Goal: Information Seeking & Learning: Learn about a topic

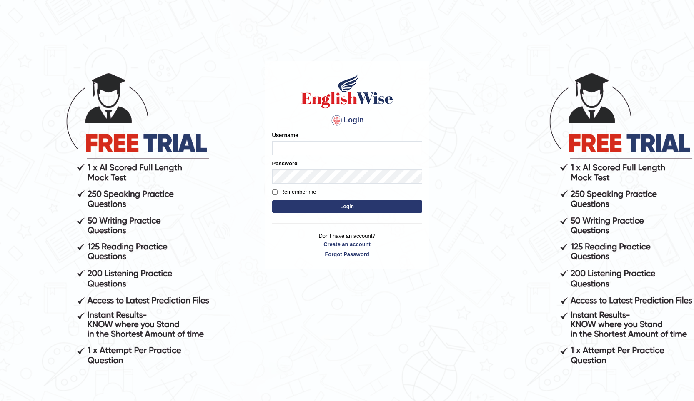
drag, startPoint x: 514, startPoint y: 189, endPoint x: 505, endPoint y: 183, distance: 10.5
click at [505, 183] on body "Login Please fix the following errors: Username Password Remember me Login Don'…" at bounding box center [347, 235] width 694 height 401
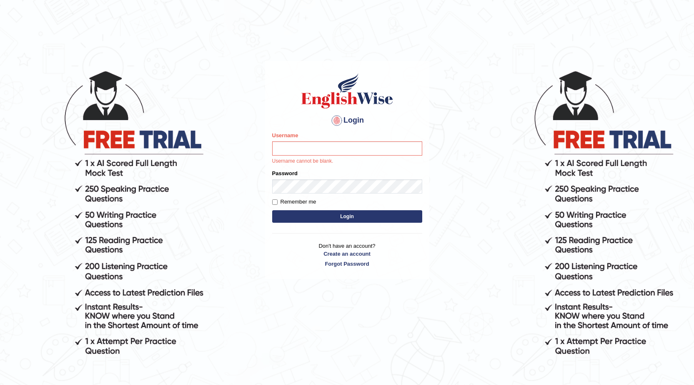
drag, startPoint x: 513, startPoint y: 169, endPoint x: 644, endPoint y: 248, distance: 153.7
drag, startPoint x: 644, startPoint y: 248, endPoint x: 486, endPoint y: 116, distance: 206.8
click at [486, 116] on body "Login Please fix the following errors: Username Username cannot be blank. Passw…" at bounding box center [347, 227] width 694 height 385
drag, startPoint x: 484, startPoint y: 117, endPoint x: 436, endPoint y: 119, distance: 47.6
click at [436, 119] on body "Login Please fix the following errors: Username Username cannot be blank. Passw…" at bounding box center [347, 227] width 694 height 385
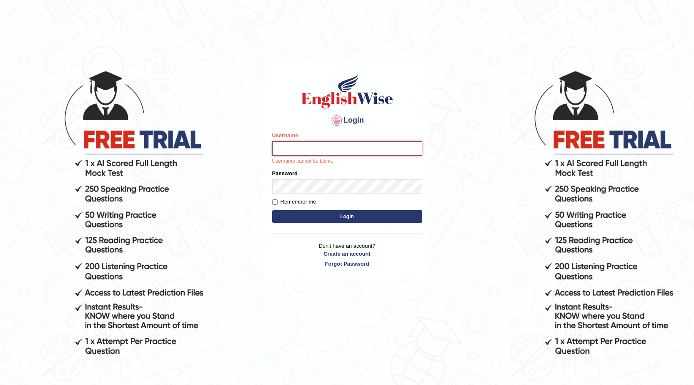
click at [366, 151] on input "Username" at bounding box center [347, 148] width 150 height 14
type input "Nigampatel"
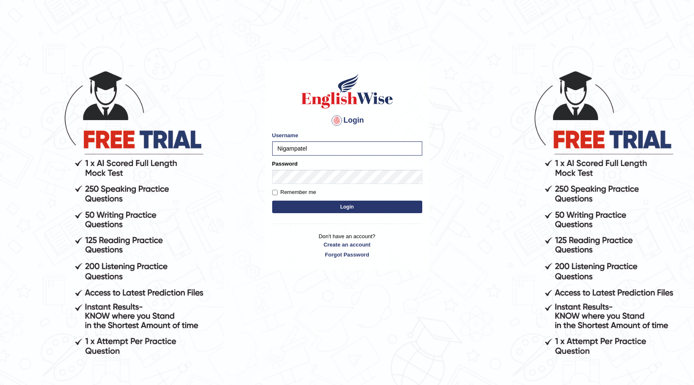
click at [358, 202] on button "Login" at bounding box center [347, 206] width 150 height 13
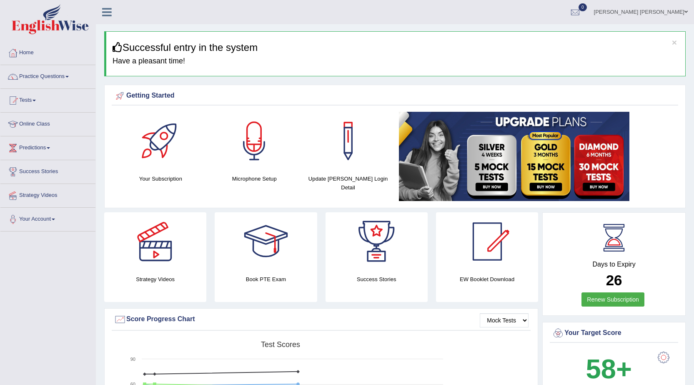
click at [36, 100] on span at bounding box center [34, 101] width 3 height 2
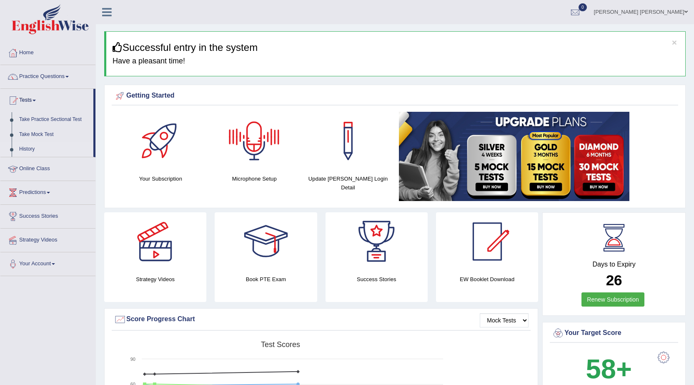
click at [33, 148] on link "History" at bounding box center [54, 149] width 78 height 15
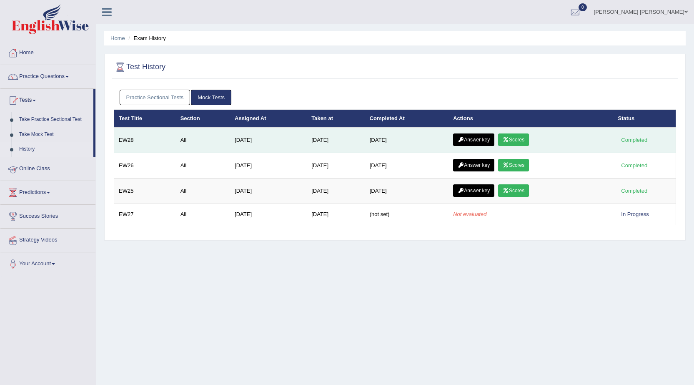
click at [463, 143] on link "Answer key" at bounding box center [473, 139] width 41 height 13
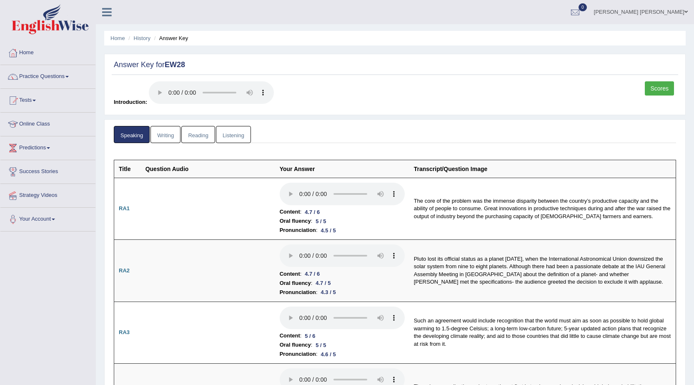
click at [198, 139] on link "Reading" at bounding box center [197, 134] width 33 height 17
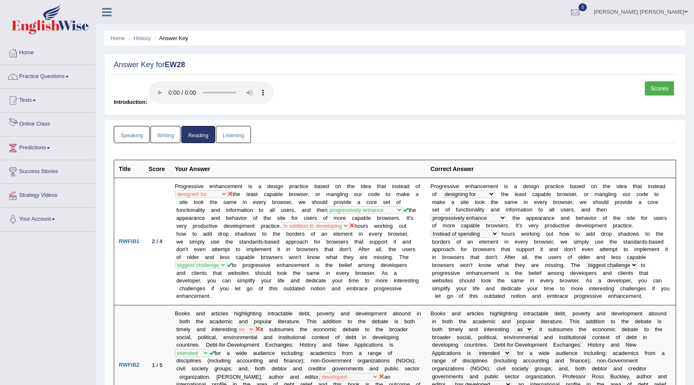
click at [241, 134] on link "Listening" at bounding box center [233, 134] width 35 height 17
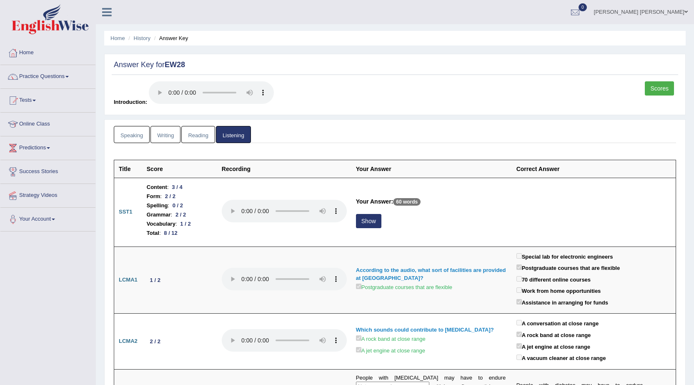
click at [668, 85] on link "Scores" at bounding box center [659, 88] width 29 height 14
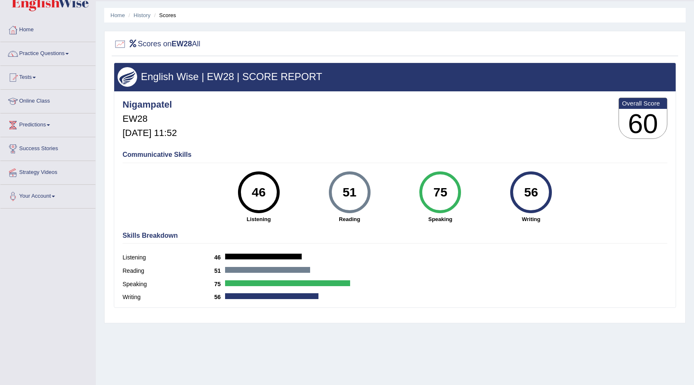
scroll to position [42, 0]
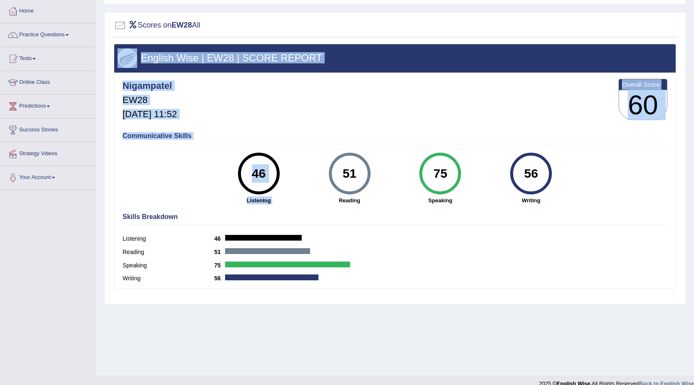
drag, startPoint x: 366, startPoint y: 157, endPoint x: 675, endPoint y: 169, distance: 308.7
click at [679, 169] on div "Scores on EW28 All English Wise | EW28 | SCORE REPORT Nigampatel EW28 Sep 6, 20…" at bounding box center [394, 158] width 581 height 292
click at [655, 169] on div "Communicative Skills 46 Listening 51 Reading 75 Speaking 56 Writing" at bounding box center [394, 167] width 549 height 79
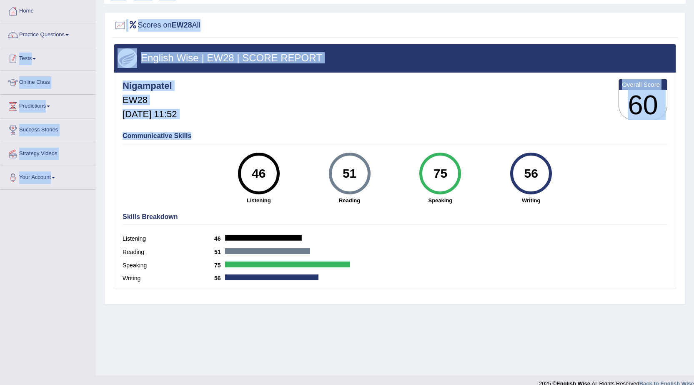
drag, startPoint x: 596, startPoint y: 137, endPoint x: 131, endPoint y: 92, distance: 466.5
click at [16, 71] on div "Toggle navigation Home Practice Questions Speaking Practice Read Aloud Repeat S…" at bounding box center [347, 174] width 694 height 433
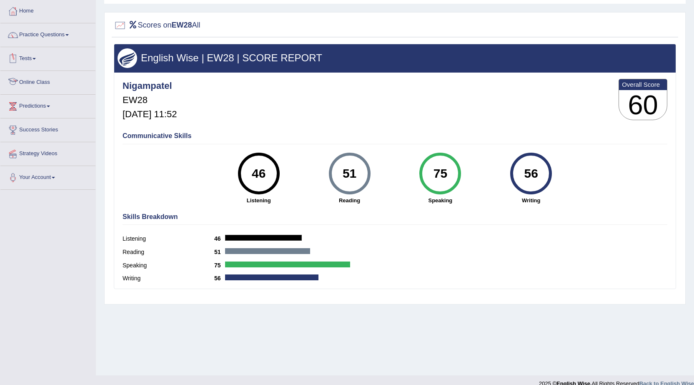
click at [657, 205] on div "Communicative Skills 46 Listening 51 Reading 75 Speaking 56 Writing" at bounding box center [394, 167] width 549 height 79
click at [353, 174] on div "51" at bounding box center [349, 173] width 30 height 35
drag, startPoint x: 353, startPoint y: 173, endPoint x: 398, endPoint y: 159, distance: 46.4
click at [398, 159] on div "75 Speaking" at bounding box center [440, 179] width 91 height 52
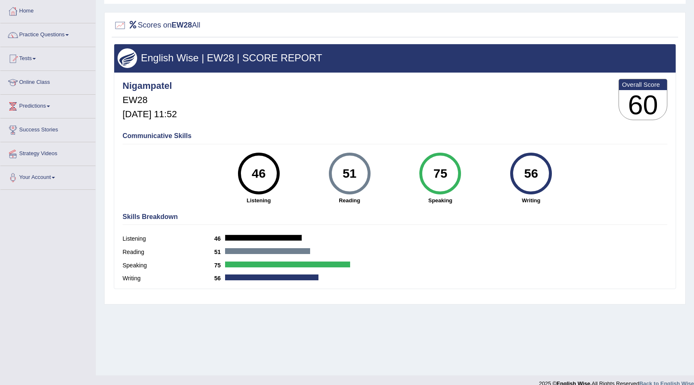
click at [398, 159] on div "75 Speaking" at bounding box center [440, 179] width 91 height 52
drag, startPoint x: 398, startPoint y: 159, endPoint x: 524, endPoint y: 90, distance: 143.6
click at [524, 90] on div "Nigampatel EW28 Sep 6, 2025, 11:52 Overall Score 60" at bounding box center [394, 102] width 549 height 50
click at [123, 25] on div at bounding box center [120, 25] width 13 height 13
click at [298, 210] on div "Skills Breakdown Listening 46 Reading 51 Speaking 75 Writing 56" at bounding box center [394, 249] width 549 height 80
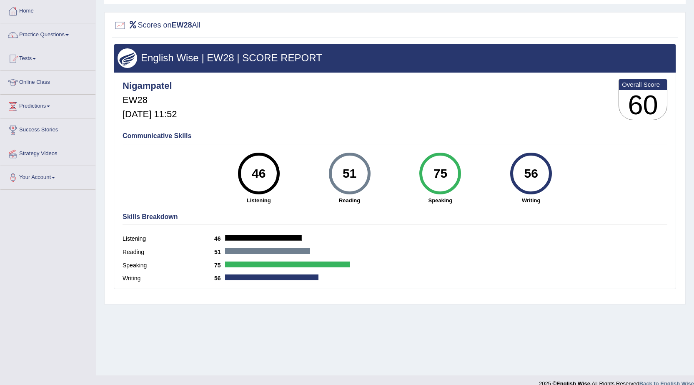
drag, startPoint x: 361, startPoint y: 188, endPoint x: 444, endPoint y: 203, distance: 84.3
click at [444, 153] on div "46 Listening 51 Reading 75 Speaking 56 Writing" at bounding box center [395, 153] width 545 height 0
click at [511, 204] on strong "Writing" at bounding box center [531, 200] width 83 height 8
drag, startPoint x: 632, startPoint y: 206, endPoint x: 645, endPoint y: 205, distance: 13.4
click at [634, 206] on div "Communicative Skills 46 Listening 51 Reading 75 Speaking 56 Writing" at bounding box center [394, 167] width 549 height 79
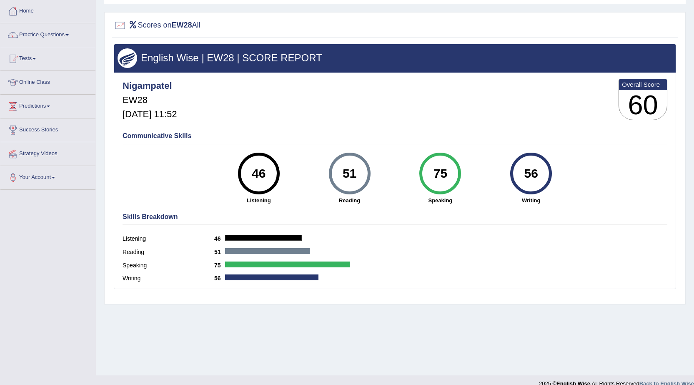
drag, startPoint x: 645, startPoint y: 205, endPoint x: 660, endPoint y: 205, distance: 15.0
click at [657, 205] on div "Communicative Skills 46 Listening 51 Reading 75 Speaking 56 Writing" at bounding box center [394, 167] width 549 height 79
click at [686, 206] on div "Home History Scores Scores on EW28 All English Wise | EW28 | SCORE REPORT Nigam…" at bounding box center [395, 166] width 598 height 417
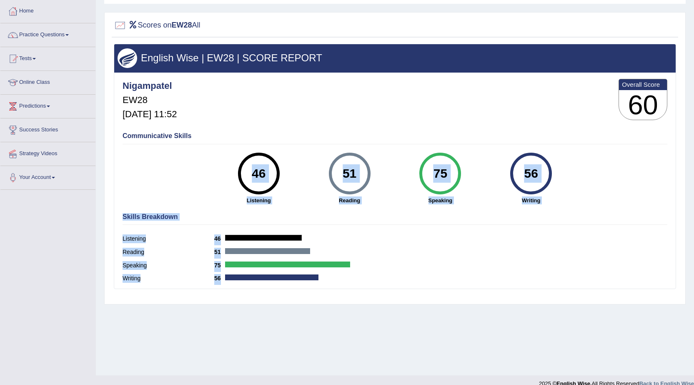
drag, startPoint x: 686, startPoint y: 206, endPoint x: 180, endPoint y: 189, distance: 507.1
click at [178, 198] on div "Home History Scores Scores on EW28 All English Wise | EW28 | SCORE REPORT Nigam…" at bounding box center [395, 166] width 598 height 417
click at [180, 165] on div "Communicative Skills 46 Listening 51 Reading 75 Speaking 56 Writing" at bounding box center [394, 167] width 549 height 79
drag, startPoint x: 180, startPoint y: 163, endPoint x: 492, endPoint y: 165, distance: 312.2
click at [492, 165] on div "Communicative Skills 46 Listening 51 Reading 75 Speaking 56 Writing" at bounding box center [394, 167] width 549 height 79
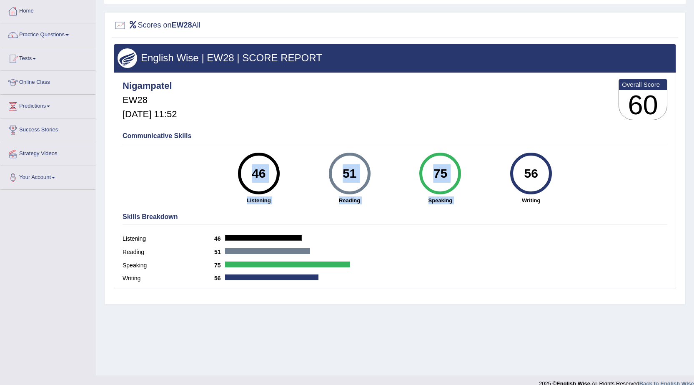
click at [616, 166] on div "Communicative Skills 46 Listening 51 Reading 75 Speaking 56 Writing" at bounding box center [394, 167] width 549 height 79
click at [608, 166] on div "Communicative Skills 46 Listening 51 Reading 75 Speaking 56 Writing" at bounding box center [394, 167] width 549 height 79
click at [606, 165] on div "Communicative Skills 46 Listening 51 Reading 75 Speaking 56 Writing" at bounding box center [394, 167] width 549 height 79
click at [611, 196] on div "Communicative Skills 46 Listening 51 Reading 75 Speaking 56 Writing" at bounding box center [394, 167] width 549 height 79
click at [605, 200] on div "Communicative Skills 46 Listening 51 Reading 75 Speaking 56 Writing" at bounding box center [394, 167] width 549 height 79
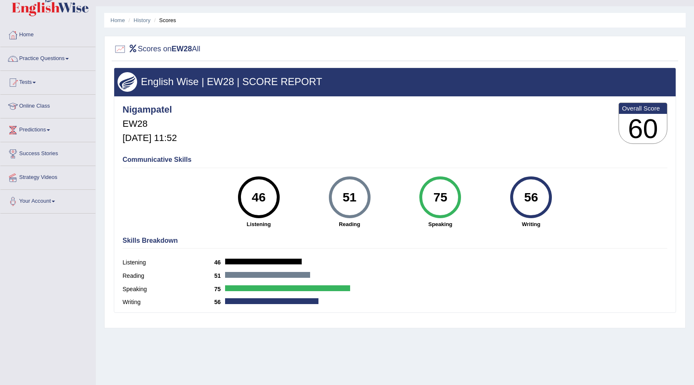
scroll to position [0, 0]
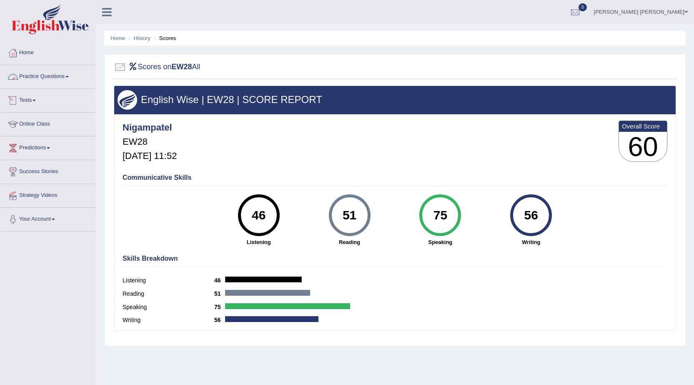
click at [47, 80] on link "Practice Questions" at bounding box center [47, 75] width 95 height 21
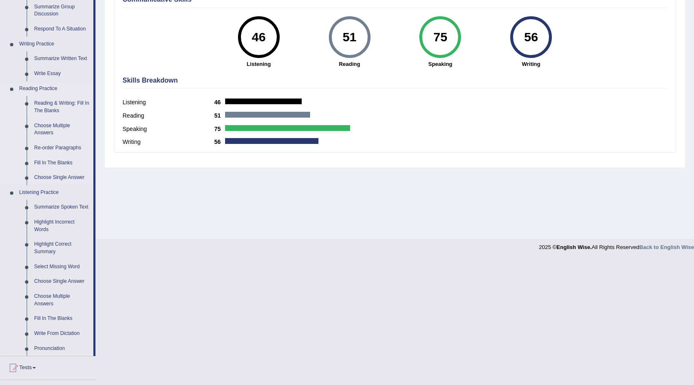
click at [49, 106] on link "Reading & Writing: Fill In The Blanks" at bounding box center [61, 107] width 63 height 22
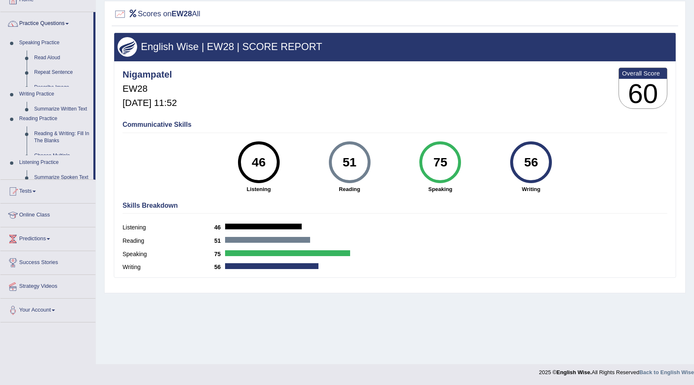
scroll to position [53, 0]
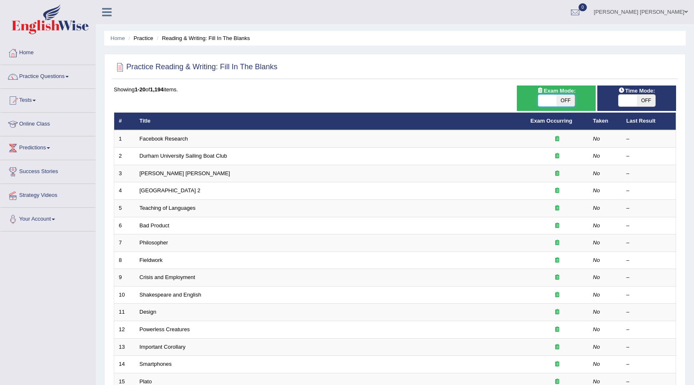
click at [547, 99] on span at bounding box center [547, 101] width 18 height 12
checkbox input "true"
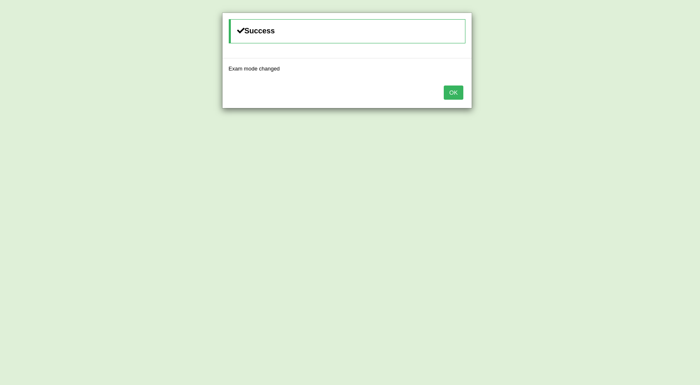
click at [450, 93] on button "OK" at bounding box center [453, 92] width 19 height 14
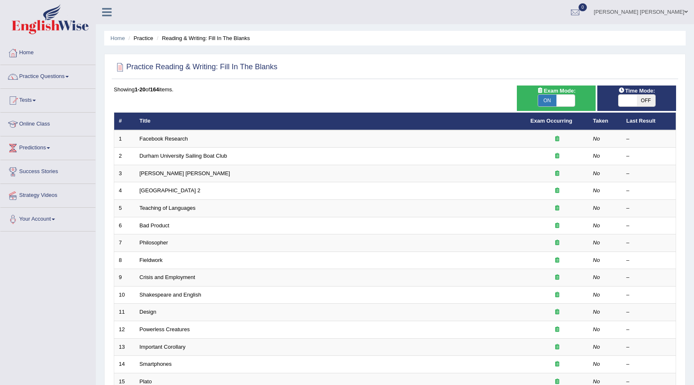
click at [631, 105] on span at bounding box center [628, 101] width 18 height 12
checkbox input "true"
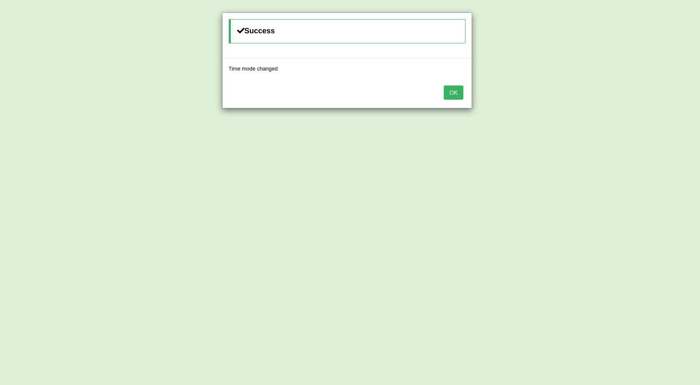
click at [445, 95] on button "OK" at bounding box center [453, 92] width 19 height 14
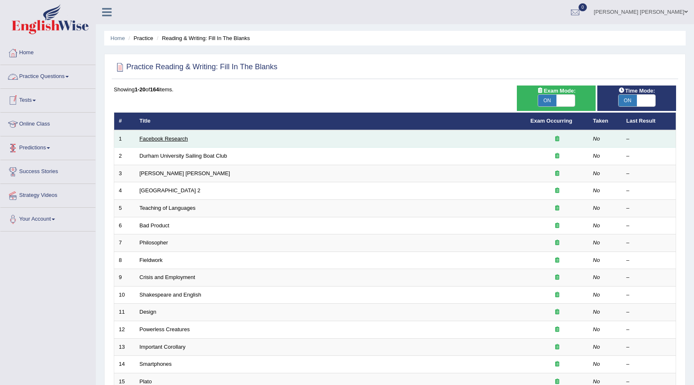
drag, startPoint x: 180, startPoint y: 137, endPoint x: 184, endPoint y: 136, distance: 4.8
click at [180, 138] on link "Facebook Research" at bounding box center [164, 138] width 48 height 6
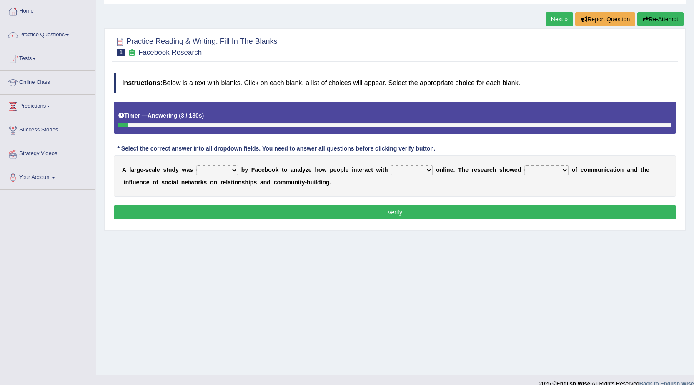
click at [231, 170] on select "surveyed had asked made" at bounding box center [217, 170] width 42 height 10
click at [399, 169] on select "together all each other another" at bounding box center [412, 170] width 42 height 10
click at [216, 168] on select "surveyed had asked made" at bounding box center [217, 170] width 42 height 10
select select "surveyed"
click at [196, 165] on select "surveyed had asked made" at bounding box center [217, 170] width 42 height 10
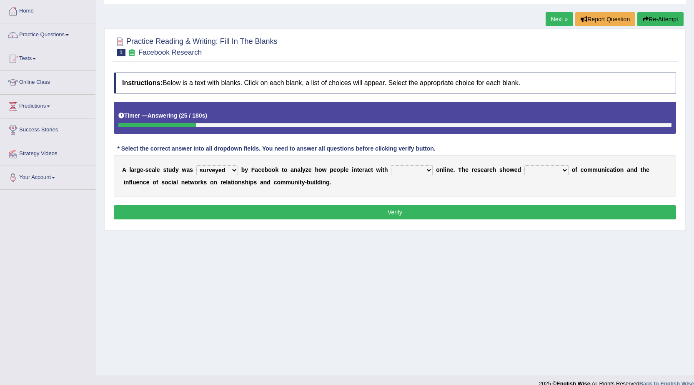
drag, startPoint x: 403, startPoint y: 168, endPoint x: 405, endPoint y: 175, distance: 6.5
click at [403, 168] on select "together all each other another" at bounding box center [412, 170] width 42 height 10
select select "together"
click at [391, 165] on select "together all each other another" at bounding box center [412, 170] width 42 height 10
click at [532, 170] on select "advantages standards fellowships patterns" at bounding box center [546, 170] width 44 height 10
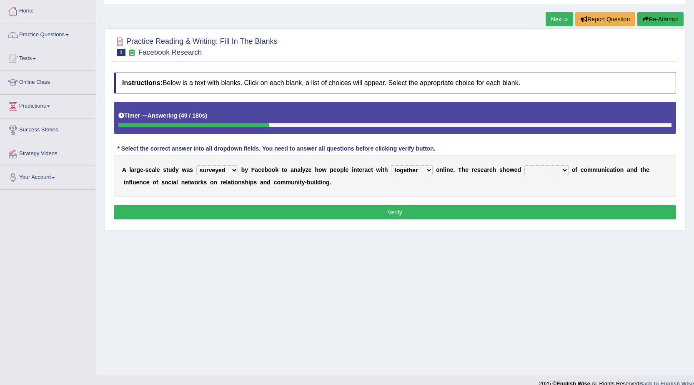
select select "advantages"
click at [524, 165] on select "advantages standards fellowships patterns" at bounding box center [546, 170] width 44 height 10
click at [511, 213] on button "Verify" at bounding box center [395, 212] width 562 height 14
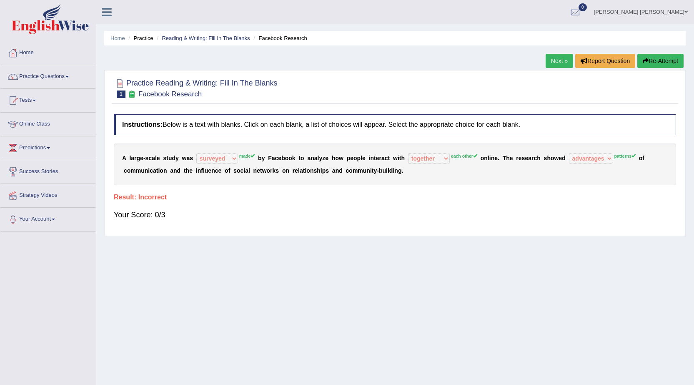
click at [669, 55] on button "Re-Attempt" at bounding box center [660, 61] width 46 height 14
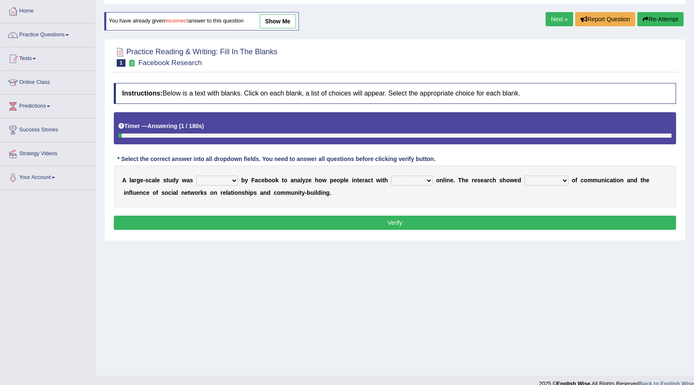
click at [221, 183] on select "surveyed had asked made" at bounding box center [217, 180] width 42 height 10
click at [196, 175] on select "surveyed had asked made" at bounding box center [217, 180] width 42 height 10
click at [228, 181] on select "surveyed had asked made" at bounding box center [217, 180] width 42 height 10
select select "made"
click at [196, 175] on select "surveyed had asked made" at bounding box center [217, 180] width 42 height 10
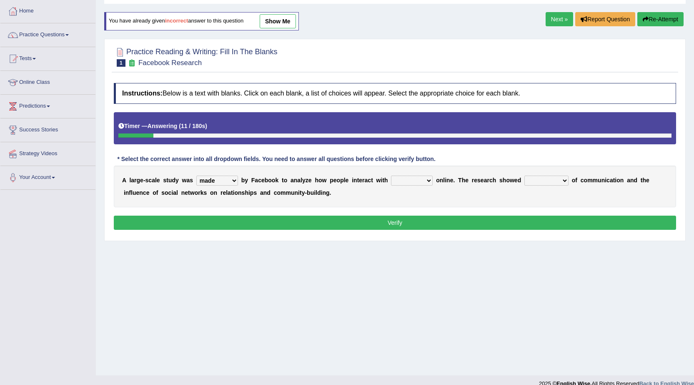
click at [401, 182] on select "together all each other another" at bounding box center [412, 180] width 42 height 10
select select "each other"
click at [391, 175] on select "together all each other another" at bounding box center [412, 180] width 42 height 10
click at [531, 179] on select "advantages standards fellowships patterns" at bounding box center [546, 180] width 44 height 10
select select "patterns"
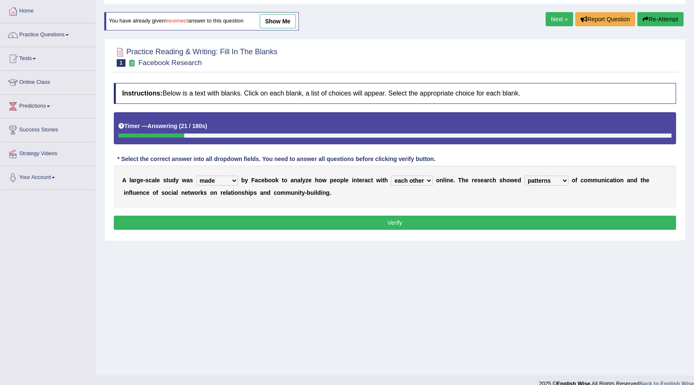
click at [524, 175] on select "advantages standards fellowships patterns" at bounding box center [546, 180] width 44 height 10
click at [541, 228] on button "Verify" at bounding box center [395, 222] width 562 height 14
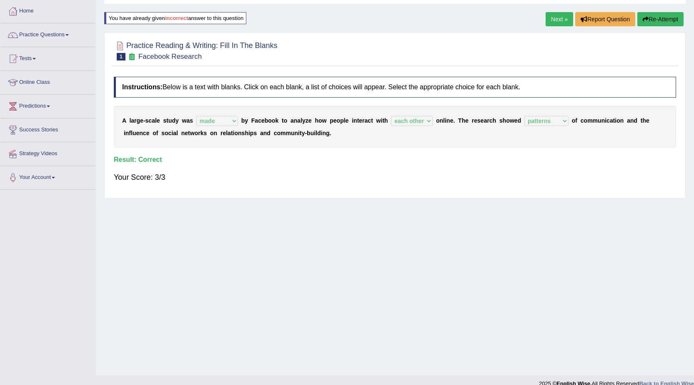
click at [556, 20] on link "Next »" at bounding box center [560, 19] width 28 height 14
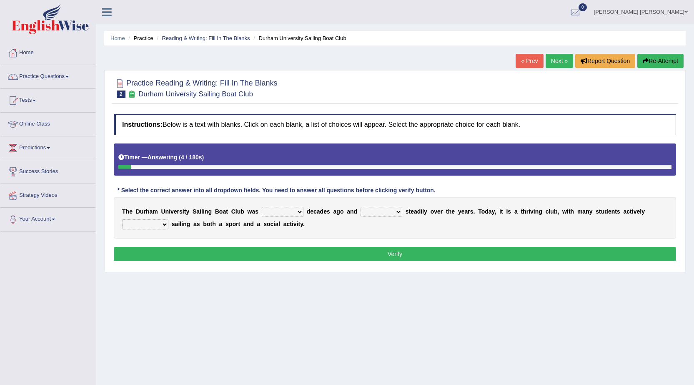
click at [285, 210] on select "found fund founded find" at bounding box center [283, 212] width 42 height 10
select select "founded"
click at [262, 207] on select "found fund founded find" at bounding box center [283, 212] width 42 height 10
click at [296, 212] on select "found fund founded find" at bounding box center [283, 212] width 42 height 10
click at [371, 211] on select "grow growing has grown grown" at bounding box center [382, 212] width 42 height 10
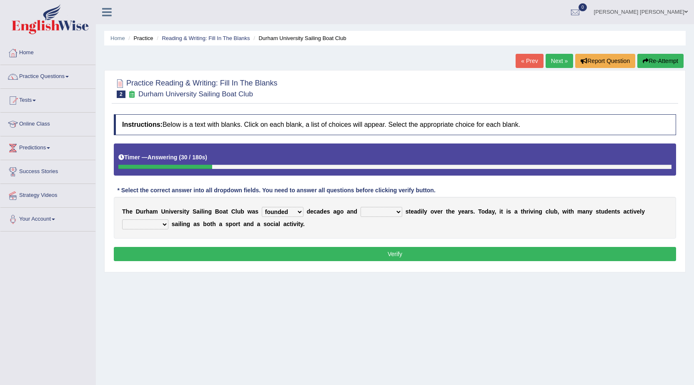
select select "growing"
click at [361, 207] on select "grow growing has grown grown" at bounding box center [382, 212] width 42 height 10
click at [155, 225] on select "enjoy enjoyed are enjoying enjoying" at bounding box center [145, 224] width 46 height 10
select select "are enjoying"
click at [122, 219] on select "enjoy enjoyed are enjoying enjoying" at bounding box center [145, 224] width 46 height 10
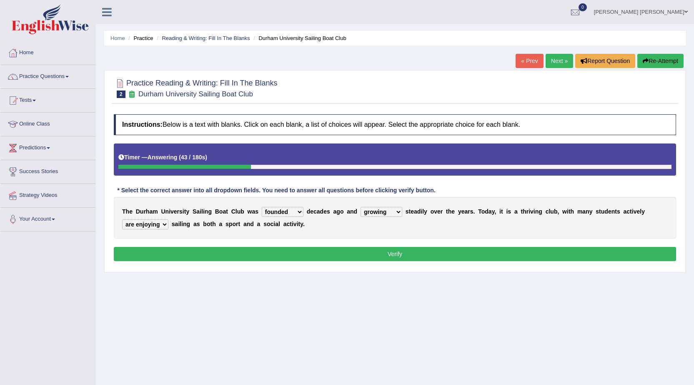
click at [153, 256] on button "Verify" at bounding box center [395, 254] width 562 height 14
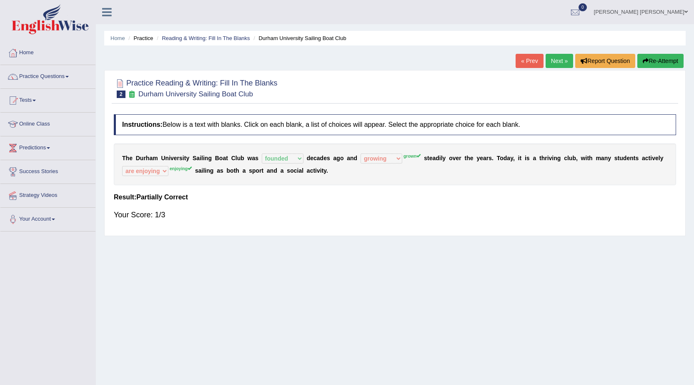
click at [651, 58] on button "Re-Attempt" at bounding box center [660, 61] width 46 height 14
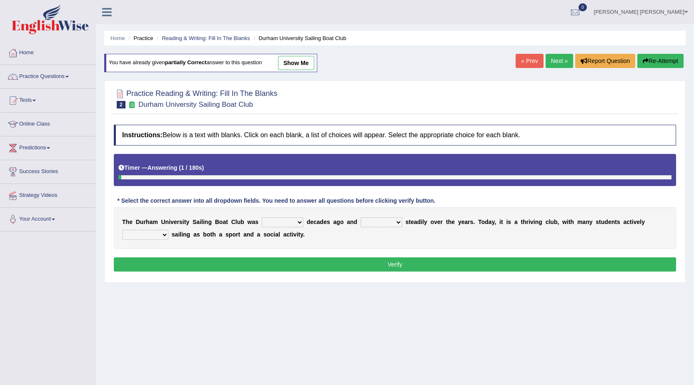
click at [276, 225] on select "found fund founded find" at bounding box center [283, 222] width 42 height 10
select select "founded"
click at [262, 217] on select "found fund founded find" at bounding box center [283, 222] width 42 height 10
click at [279, 262] on button "Verify" at bounding box center [395, 264] width 562 height 14
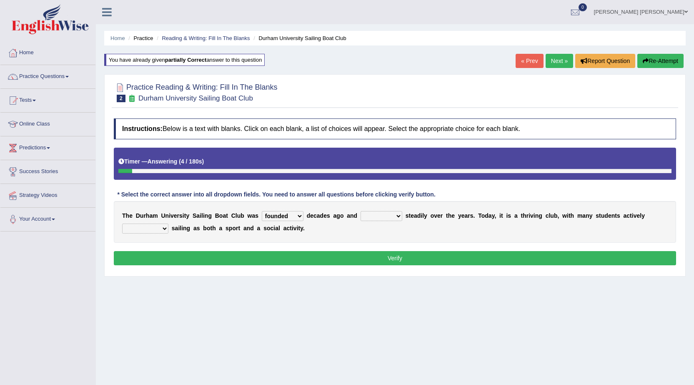
click at [373, 216] on select "grow growing has grown grown" at bounding box center [382, 216] width 42 height 10
select select "has grown"
click at [361, 211] on select "grow growing has grown grown" at bounding box center [382, 216] width 42 height 10
click at [159, 231] on select "enjoy enjoyed are enjoying enjoying" at bounding box center [145, 228] width 46 height 10
select select "enjoying"
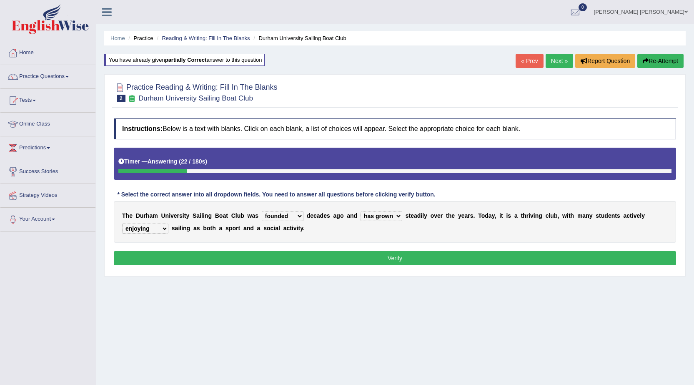
click at [122, 223] on select "enjoy enjoyed are enjoying enjoying" at bounding box center [145, 228] width 46 height 10
click at [168, 254] on button "Verify" at bounding box center [395, 258] width 562 height 14
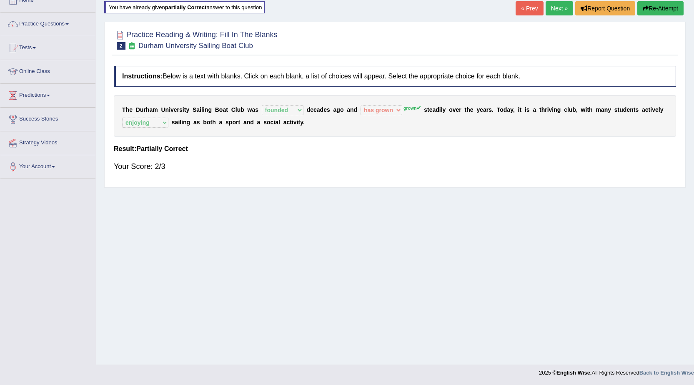
scroll to position [53, 0]
click at [557, 8] on link "Next »" at bounding box center [560, 8] width 28 height 14
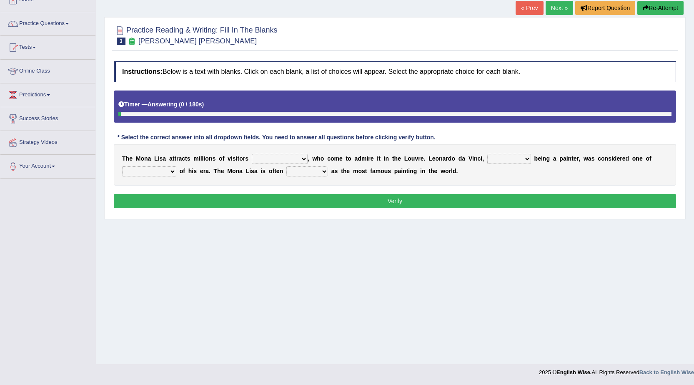
scroll to position [53, 0]
click at [254, 160] on select "around the year the all year all year round per year" at bounding box center [280, 159] width 56 height 10
select select "around the year"
click at [252, 154] on select "around the year the all year all year round per year" at bounding box center [280, 159] width 56 height 10
click at [498, 158] on select "rather than as much as as well as as long as" at bounding box center [509, 159] width 44 height 10
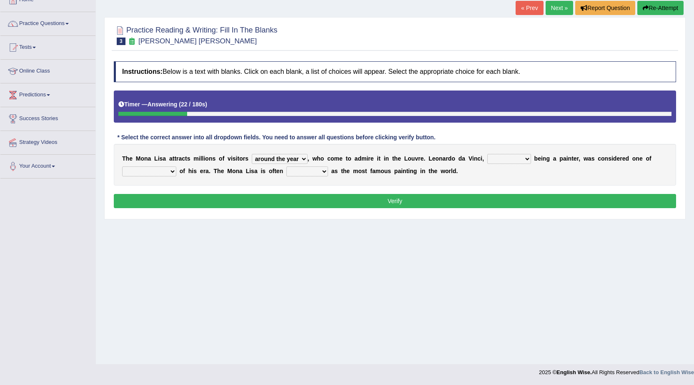
select select "as well as"
click at [487, 154] on select "rather than as much as as well as as long as" at bounding box center [509, 159] width 44 height 10
click at [151, 176] on select "better artists artist the better artist the best artists" at bounding box center [149, 171] width 54 height 10
select select "the better artist"
click at [122, 166] on select "better artists artist the better artist the best artists" at bounding box center [149, 171] width 54 height 10
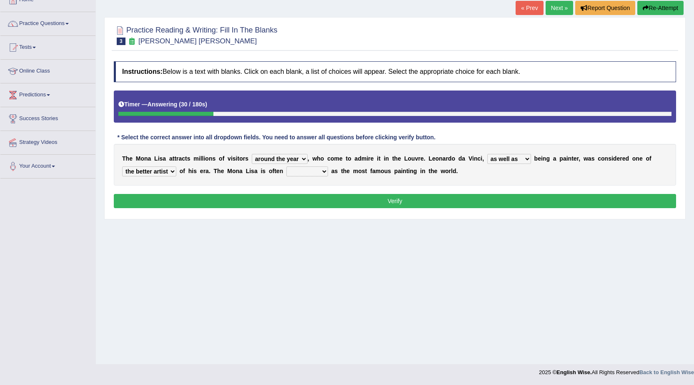
click at [155, 171] on select "better artists artist the better artist the best artists" at bounding box center [149, 171] width 54 height 10
click at [313, 170] on select "classified suggested predicted described" at bounding box center [307, 171] width 42 height 10
select select "classified"
click at [286, 166] on select "classified suggested predicted described" at bounding box center [307, 171] width 42 height 10
click at [311, 203] on button "Verify" at bounding box center [395, 201] width 562 height 14
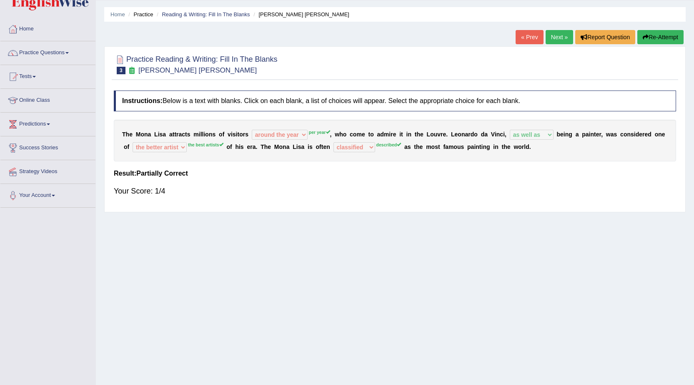
scroll to position [0, 0]
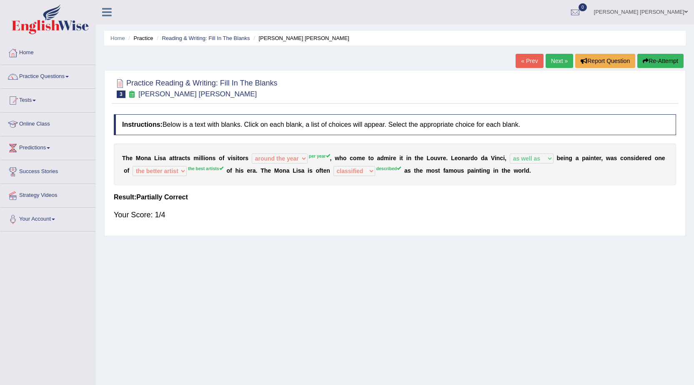
click at [642, 57] on button "Re-Attempt" at bounding box center [660, 61] width 46 height 14
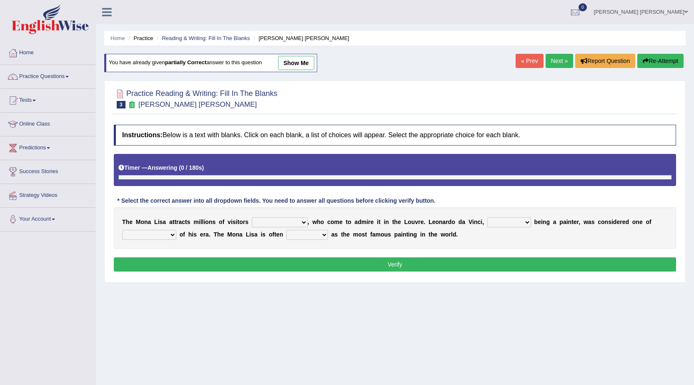
drag, startPoint x: 0, startPoint y: 0, endPoint x: 504, endPoint y: 223, distance: 550.8
click at [508, 218] on select "rather than as much as as well as as long as" at bounding box center [509, 222] width 44 height 10
select select "as well as"
click at [487, 217] on select "rather than as much as as well as as long as" at bounding box center [509, 222] width 44 height 10
click at [263, 221] on select "around the year the all year all year round per year" at bounding box center [280, 222] width 56 height 10
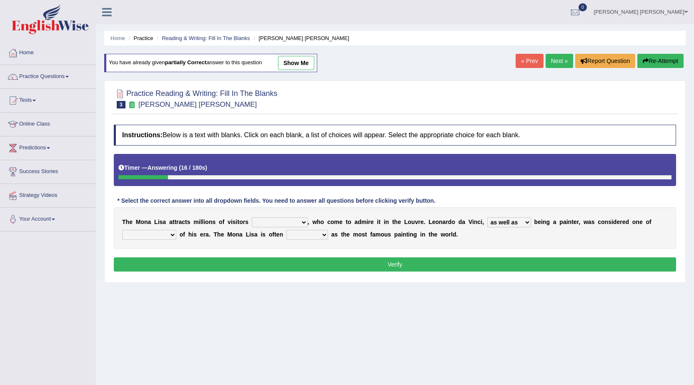
select select "all year round"
click at [252, 217] on select "around the year the all year all year round per year" at bounding box center [280, 222] width 56 height 10
click at [160, 234] on select "better artists artist the better artist the best artists" at bounding box center [149, 235] width 54 height 10
select select "better artists"
click at [122, 230] on select "better artists artist the better artist the best artists" at bounding box center [149, 235] width 54 height 10
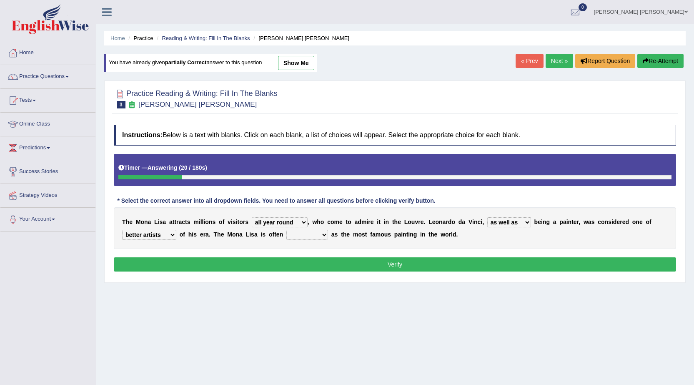
click at [300, 236] on select "classified suggested predicted described" at bounding box center [307, 235] width 42 height 10
select select "suggested"
click at [286, 230] on select "classified suggested predicted described" at bounding box center [307, 235] width 42 height 10
click at [306, 262] on button "Verify" at bounding box center [395, 264] width 562 height 14
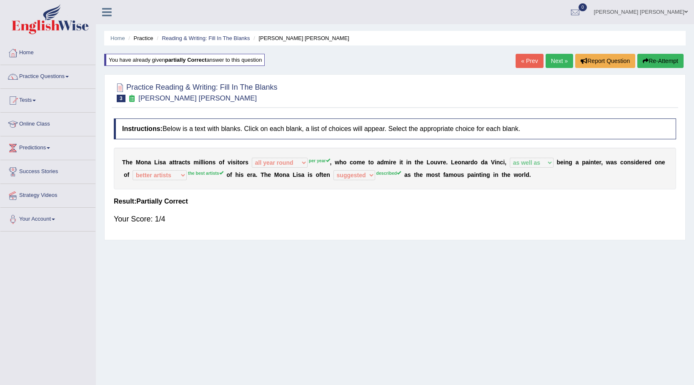
click at [670, 60] on button "Re-Attempt" at bounding box center [660, 61] width 46 height 14
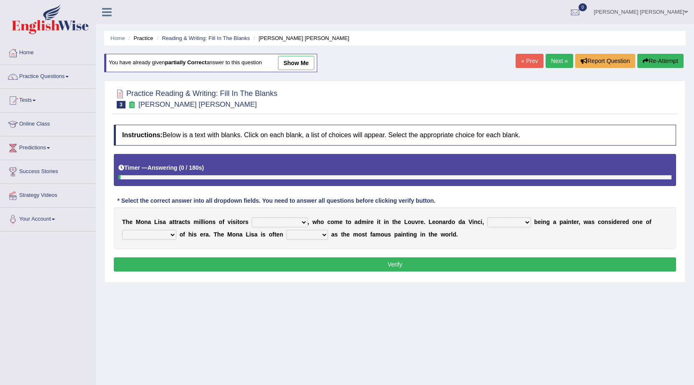
click at [280, 225] on select "around the year the all year all year round per year" at bounding box center [280, 222] width 56 height 10
select select "per year"
click at [252, 217] on select "around the year the all year all year round per year" at bounding box center [280, 222] width 56 height 10
click at [502, 221] on select "rather than as much as as well as as long as" at bounding box center [509, 222] width 44 height 10
select select "as well as"
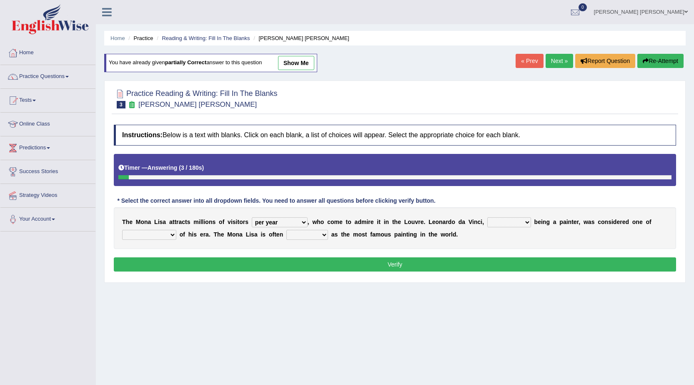
click at [487, 217] on select "rather than as much as as well as as long as" at bounding box center [509, 222] width 44 height 10
drag, startPoint x: 155, startPoint y: 238, endPoint x: 164, endPoint y: 243, distance: 10.1
click at [164, 243] on div "T h e M o n a L i s a a t t r a c t s m i l l i o n s o f v i s i t o r s aroun…" at bounding box center [395, 228] width 562 height 42
select select "artist"
click at [122, 230] on select "better artists artist the better artist the best artists" at bounding box center [149, 235] width 54 height 10
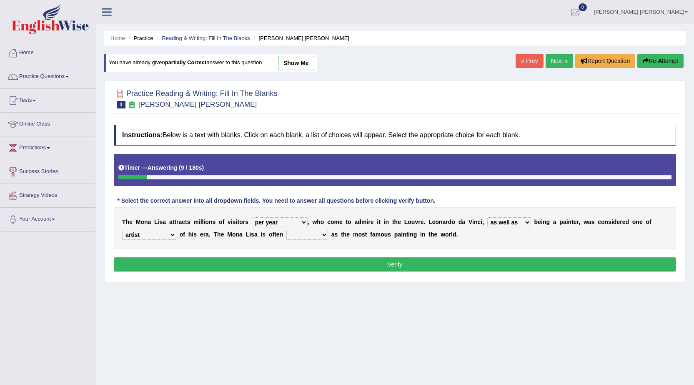
click at [298, 230] on select "classified suggested predicted described" at bounding box center [307, 235] width 42 height 10
select select "predicted"
click at [286, 230] on select "classified suggested predicted described" at bounding box center [307, 235] width 42 height 10
click at [313, 264] on button "Verify" at bounding box center [395, 264] width 562 height 14
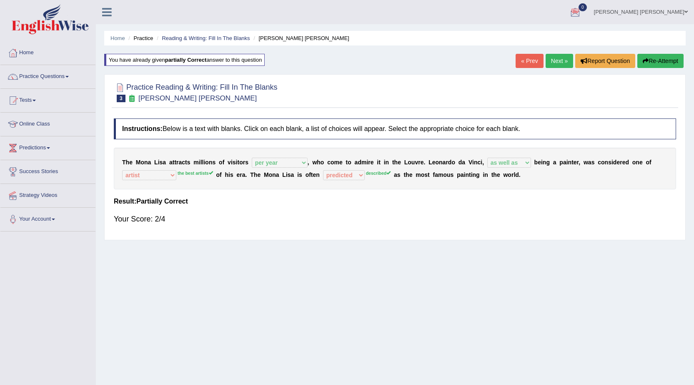
click at [557, 58] on link "Next »" at bounding box center [560, 61] width 28 height 14
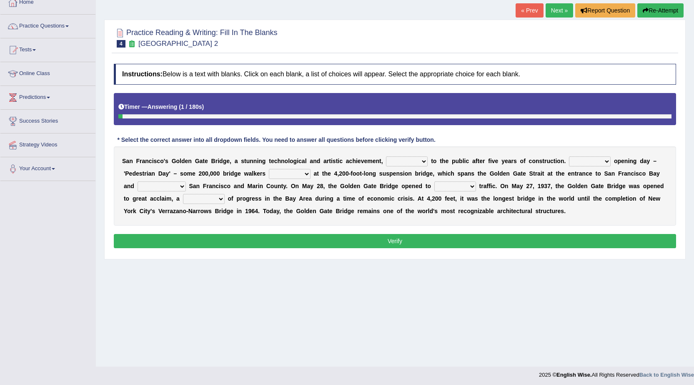
scroll to position [53, 0]
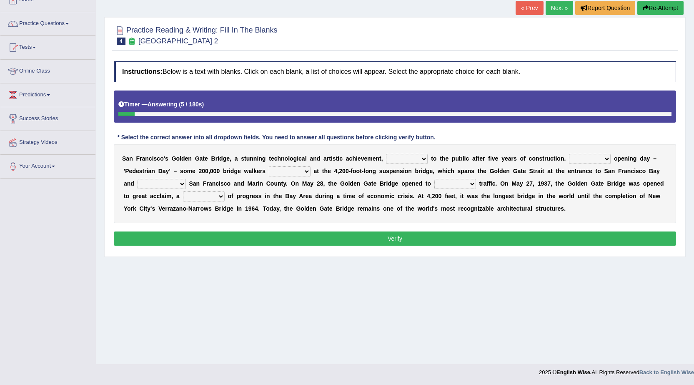
click at [401, 158] on select "opens closes appears equals" at bounding box center [407, 159] width 42 height 10
select select "opens"
click at [386, 154] on select "opens closes appears equals" at bounding box center [407, 159] width 42 height 10
click at [594, 161] on select "On During Since When" at bounding box center [590, 159] width 42 height 10
select select "During"
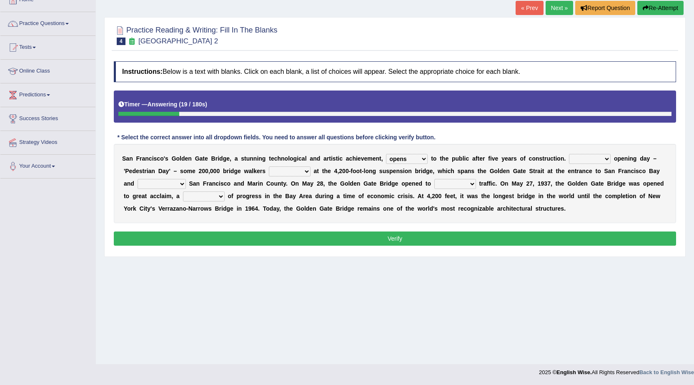
click at [569, 154] on select "On During Since When" at bounding box center [590, 159] width 42 height 10
click at [281, 167] on select "stationed looked marveled laughed" at bounding box center [290, 171] width 42 height 10
select select "looked"
click at [269, 166] on select "stationed looked marveled laughed" at bounding box center [290, 171] width 42 height 10
click at [180, 178] on div "S a n F r a n c i s c o ' s G o l d e n G a t e B r i d g e , a s t u n n i n g…" at bounding box center [395, 183] width 562 height 79
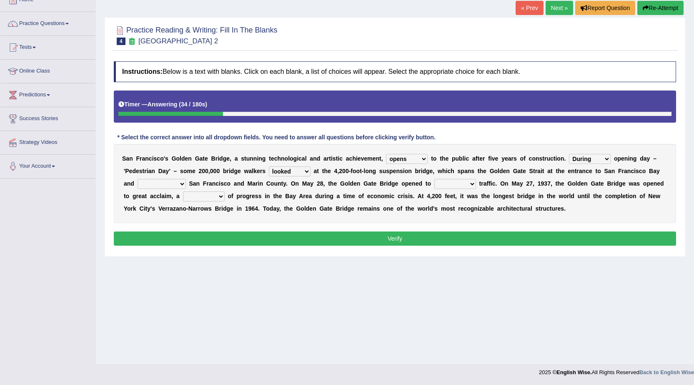
click at [181, 184] on select "separates connects channels differentiates" at bounding box center [162, 184] width 48 height 10
select select "connects"
click at [138, 179] on select "separates connects channels differentiates" at bounding box center [162, 184] width 48 height 10
click at [202, 197] on select "denial symbol technique yield" at bounding box center [204, 196] width 42 height 10
click at [451, 185] on select "aquatic vehicular airborne watertight" at bounding box center [455, 184] width 42 height 10
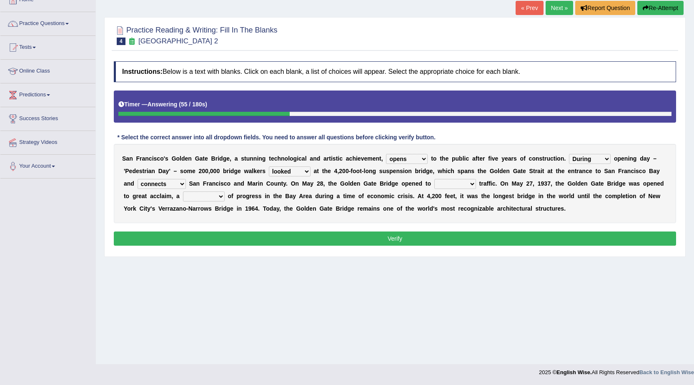
select select "vehicular"
click at [434, 179] on select "aquatic vehicular airborne watertight" at bounding box center [455, 184] width 42 height 10
click at [521, 10] on link "« Prev" at bounding box center [530, 8] width 28 height 14
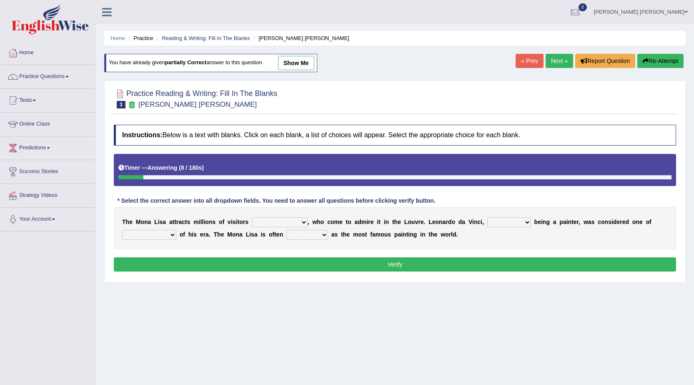
click at [168, 233] on select "better artists artist the better artist the best artists" at bounding box center [149, 235] width 54 height 10
click at [170, 291] on div "Home Practice Reading & Writing: Fill In The [PERSON_NAME] [PERSON_NAME] You ha…" at bounding box center [395, 208] width 598 height 417
drag, startPoint x: 164, startPoint y: 234, endPoint x: 156, endPoint y: 250, distance: 17.3
click at [156, 250] on div "Instructions: Below is a text with blanks. Click on each blank, a list of choic…" at bounding box center [395, 199] width 566 height 158
select select "the best artists"
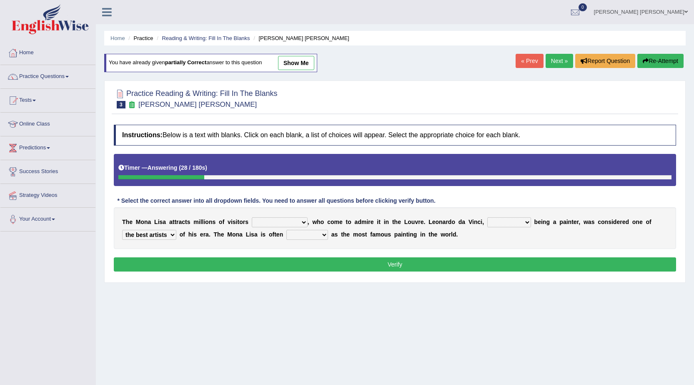
click at [122, 230] on select "better artists artist the better artist the best artists" at bounding box center [149, 235] width 54 height 10
click at [37, 99] on link "Tests" at bounding box center [47, 99] width 95 height 21
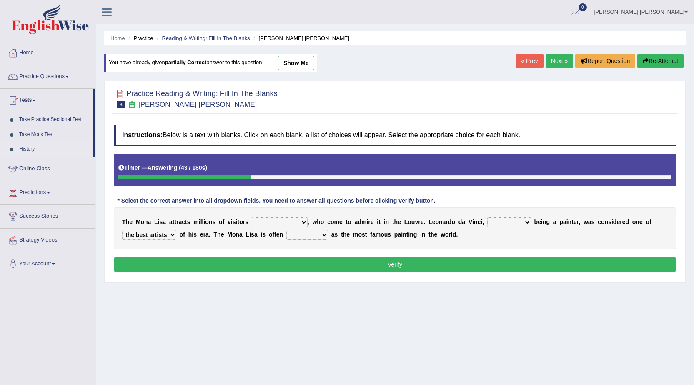
click at [32, 146] on link "History" at bounding box center [54, 149] width 78 height 15
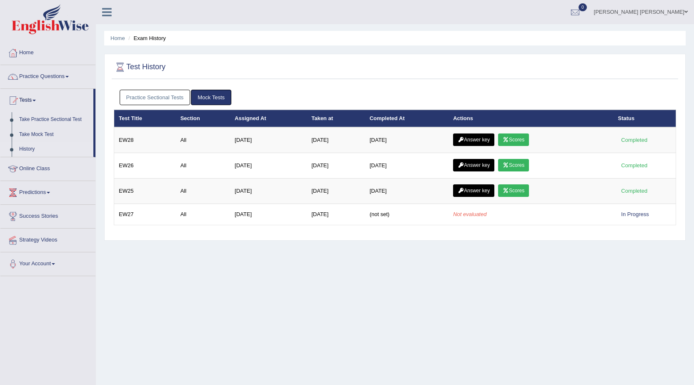
click at [471, 135] on link "Answer key" at bounding box center [473, 139] width 41 height 13
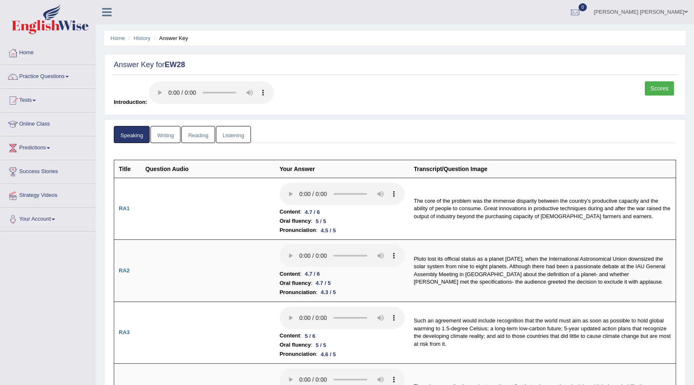
click at [657, 90] on link "Scores" at bounding box center [659, 88] width 29 height 14
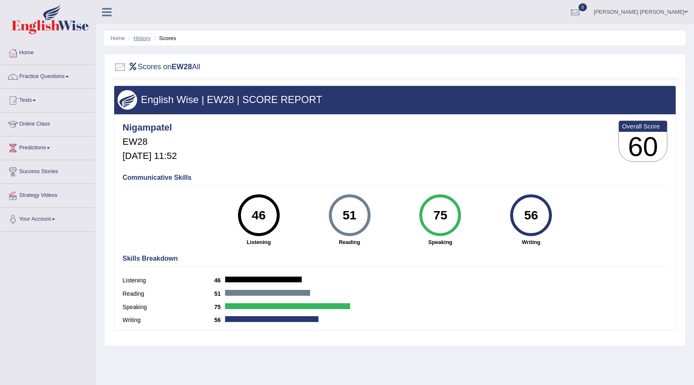
click at [143, 36] on link "History" at bounding box center [142, 38] width 17 height 6
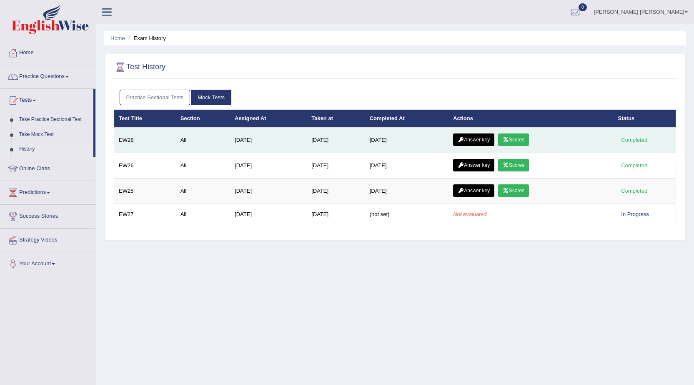
click at [485, 143] on link "Answer key" at bounding box center [473, 139] width 41 height 13
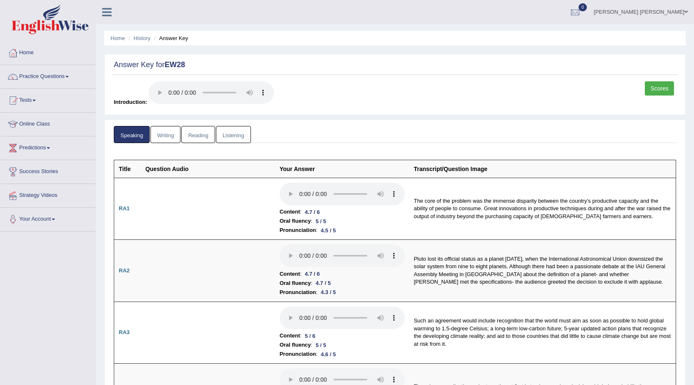
click at [142, 38] on link "History" at bounding box center [142, 38] width 17 height 6
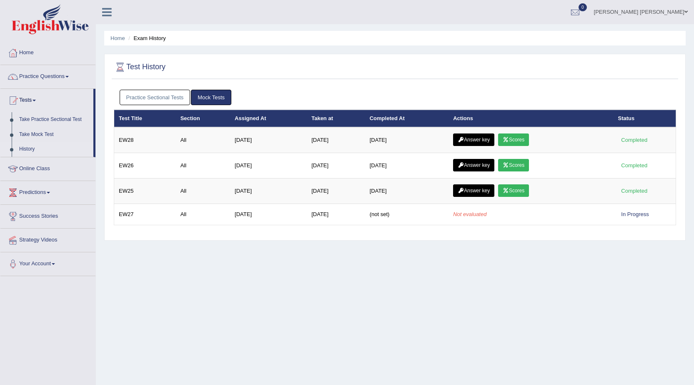
click at [509, 164] on icon at bounding box center [506, 165] width 6 height 5
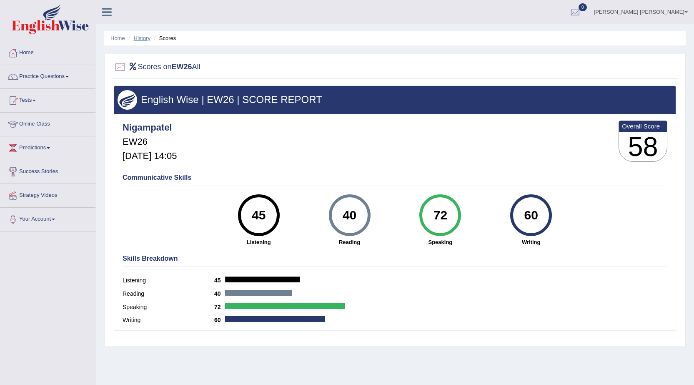
click at [139, 40] on link "History" at bounding box center [142, 38] width 17 height 6
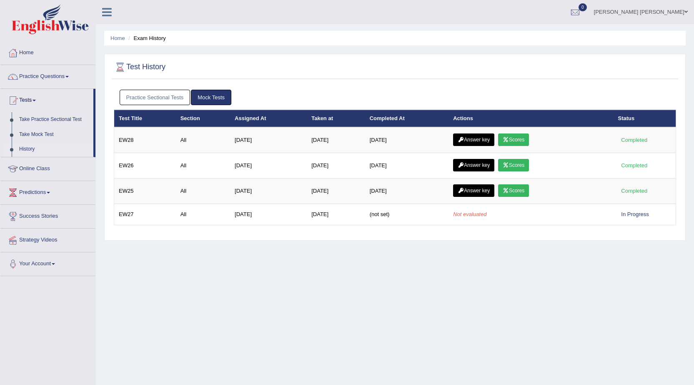
click at [513, 194] on link "Scores" at bounding box center [513, 190] width 31 height 13
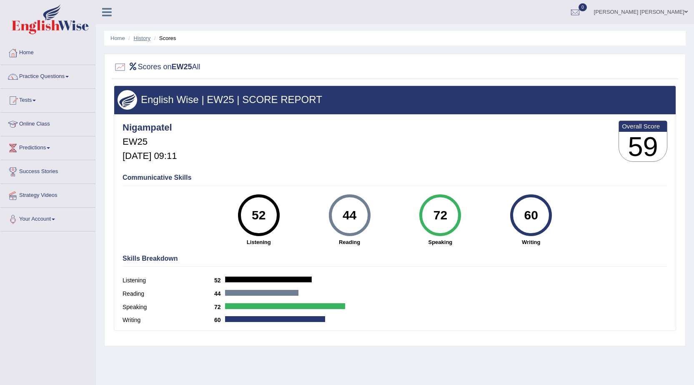
click at [148, 36] on link "History" at bounding box center [142, 38] width 17 height 6
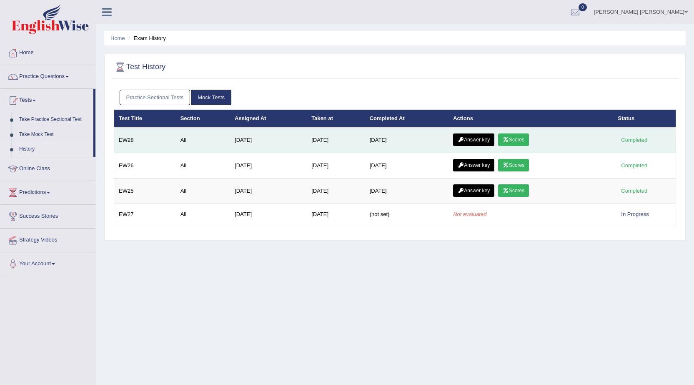
click at [483, 138] on link "Answer key" at bounding box center [473, 139] width 41 height 13
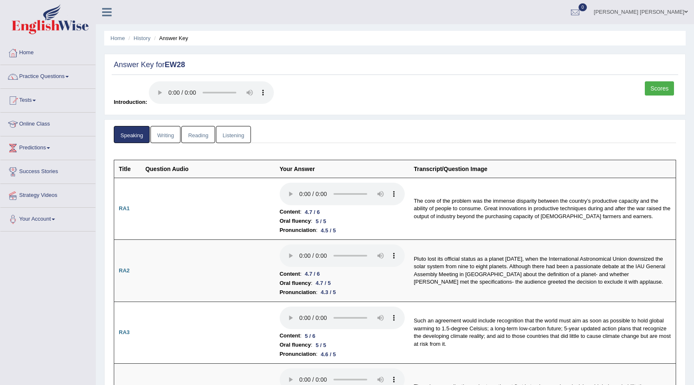
click at [170, 137] on link "Writing" at bounding box center [165, 134] width 30 height 17
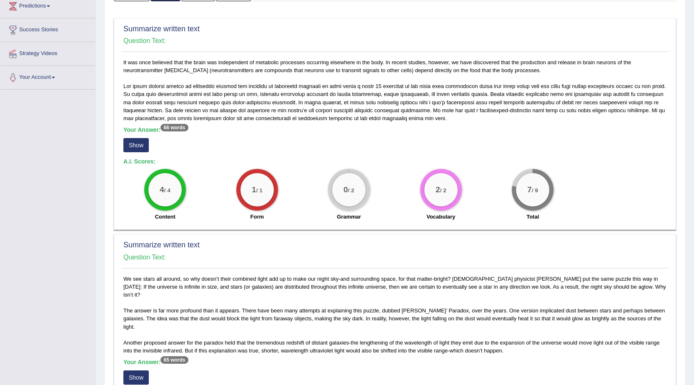
scroll to position [167, 0]
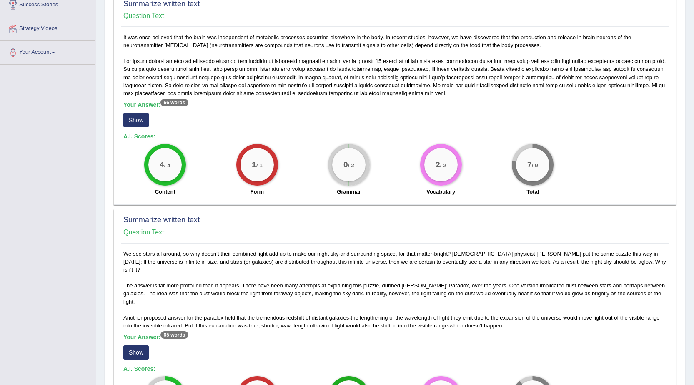
click at [147, 121] on button "Show" at bounding box center [135, 120] width 25 height 14
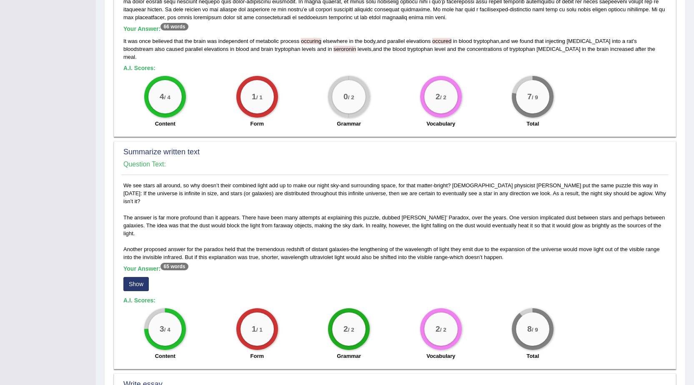
scroll to position [456, 0]
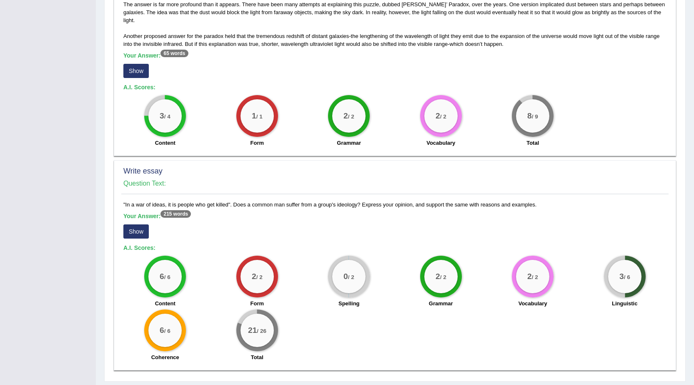
click at [144, 64] on button "Show" at bounding box center [135, 71] width 25 height 14
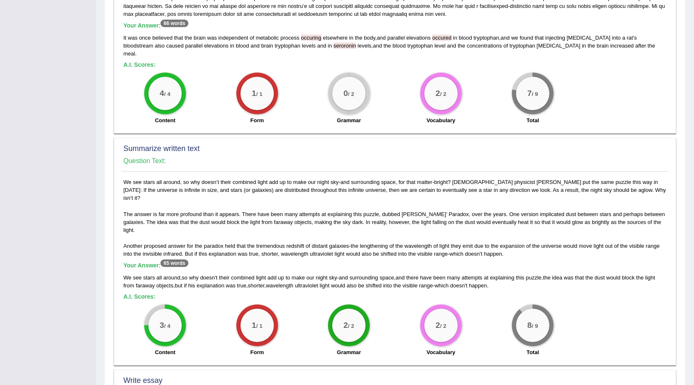
scroll to position [227, 0]
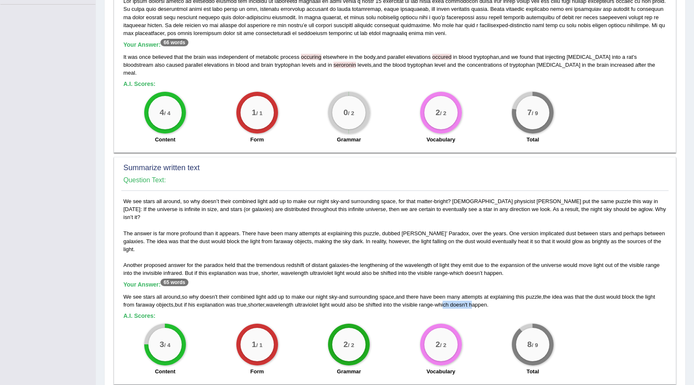
drag, startPoint x: 476, startPoint y: 283, endPoint x: 447, endPoint y: 278, distance: 28.9
click at [447, 293] on div "We see stars all around , so why doesn ' t their combined light add up to make …" at bounding box center [394, 301] width 543 height 16
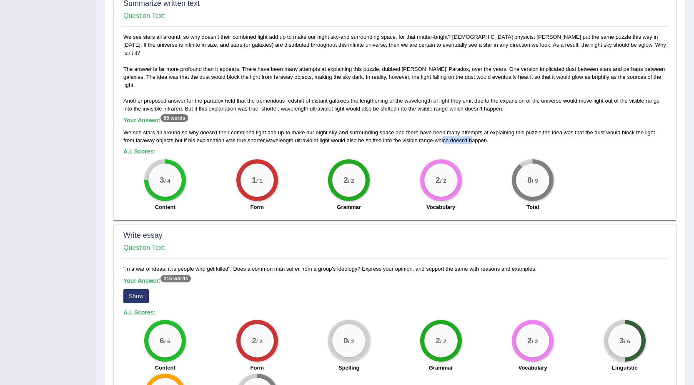
scroll to position [455, 0]
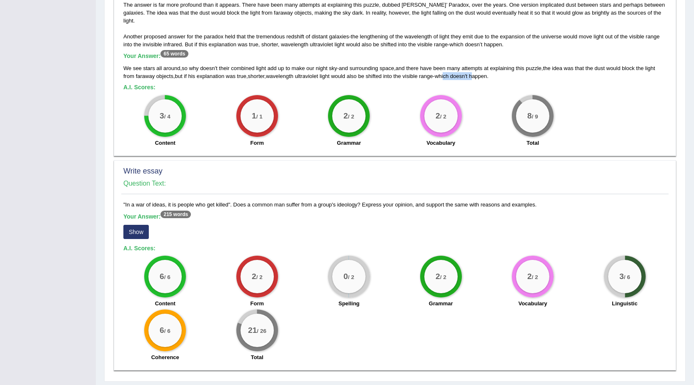
click at [142, 225] on button "Show" at bounding box center [135, 232] width 25 height 14
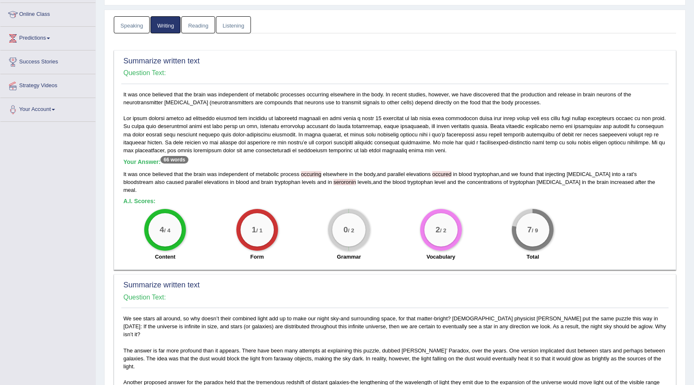
scroll to position [0, 0]
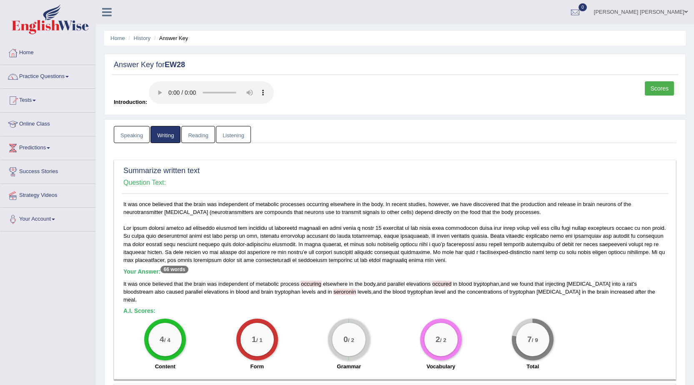
click at [242, 133] on link "Listening" at bounding box center [233, 134] width 35 height 17
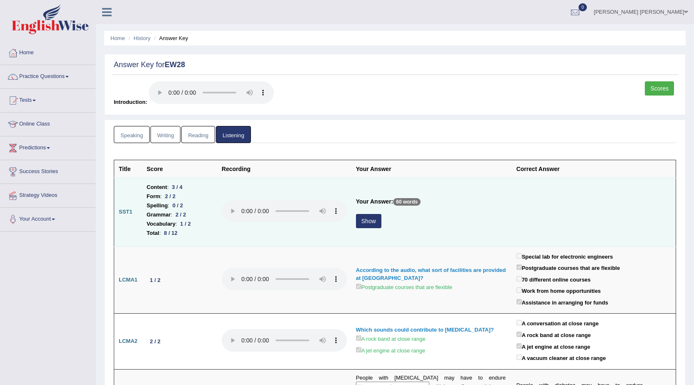
click at [372, 224] on button "Show" at bounding box center [368, 221] width 25 height 14
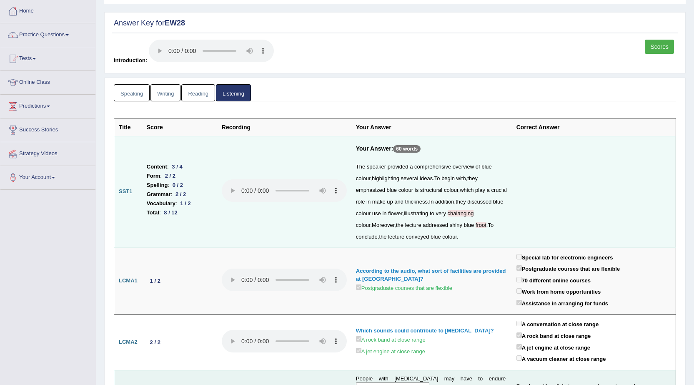
scroll to position [292, 0]
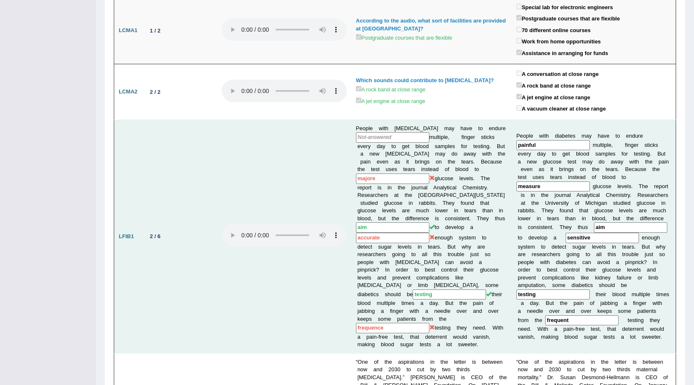
drag, startPoint x: 550, startPoint y: 176, endPoint x: 511, endPoint y: 176, distance: 39.6
click at [511, 176] on tr "LFIB1 2 / 6 People with [MEDICAL_DATA] may have to endure multiple, finger stic…" at bounding box center [395, 236] width 562 height 233
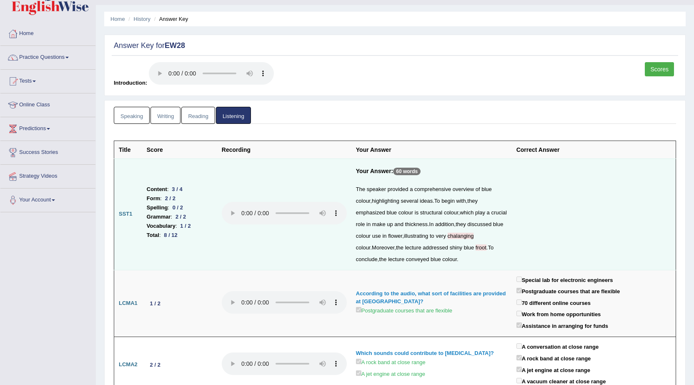
scroll to position [0, 0]
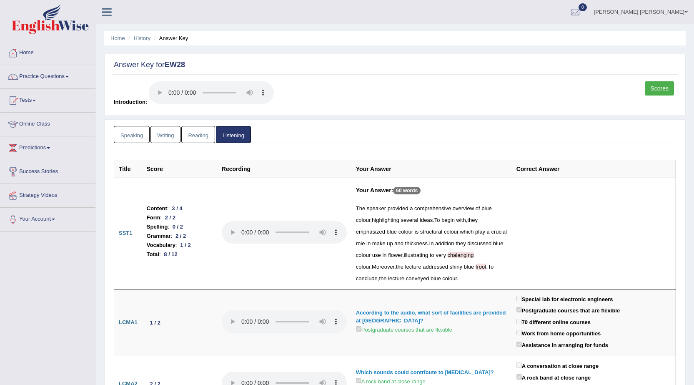
click at [203, 135] on link "Reading" at bounding box center [197, 134] width 33 height 17
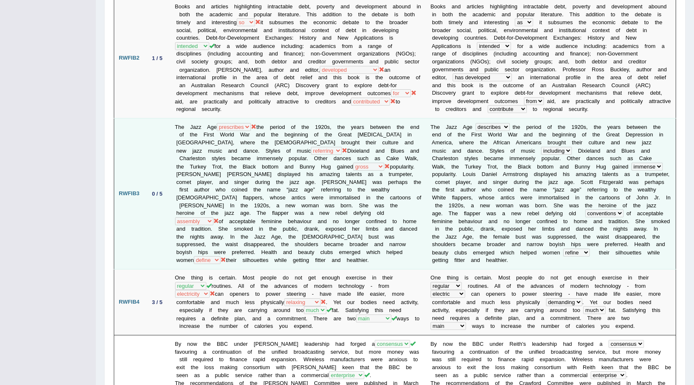
scroll to position [292, 0]
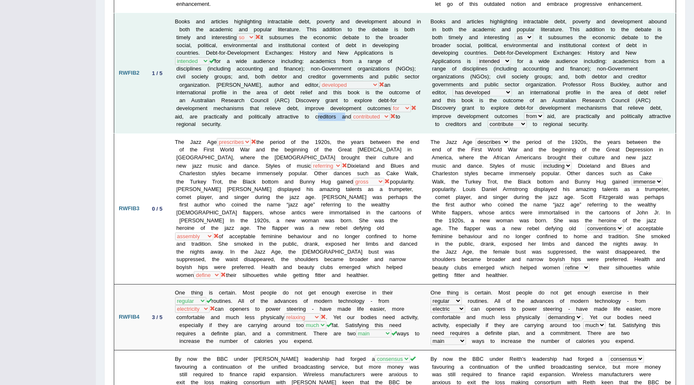
drag, startPoint x: 202, startPoint y: 122, endPoint x: 171, endPoint y: 122, distance: 31.3
click at [171, 122] on td "Books and articles highlighting intractable debt, poverty and development aboun…" at bounding box center [298, 73] width 256 height 120
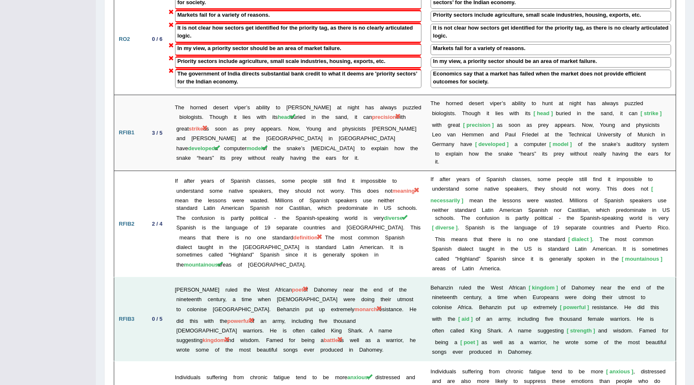
scroll to position [1167, 0]
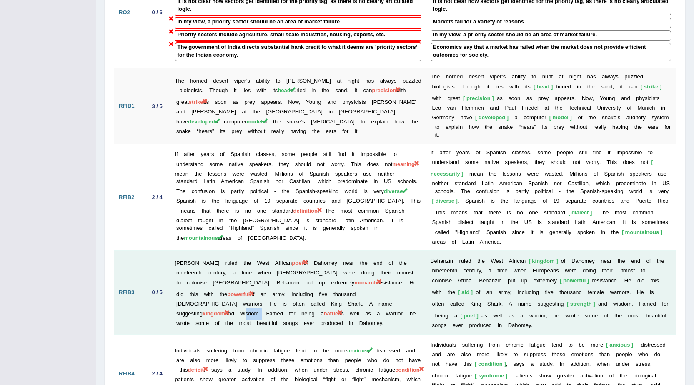
drag, startPoint x: 335, startPoint y: 302, endPoint x: 317, endPoint y: 301, distance: 18.4
click at [317, 301] on td "[PERSON_NAME] ruled the [DEMOGRAPHIC_DATA] poet of [GEOGRAPHIC_DATA] near the e…" at bounding box center [298, 292] width 256 height 83
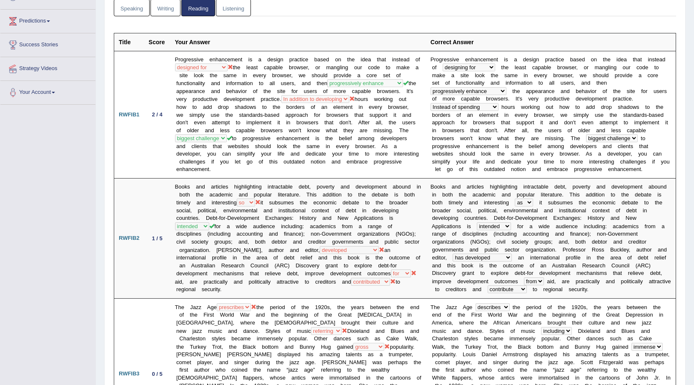
scroll to position [0, 0]
